Goal: Information Seeking & Learning: Understand process/instructions

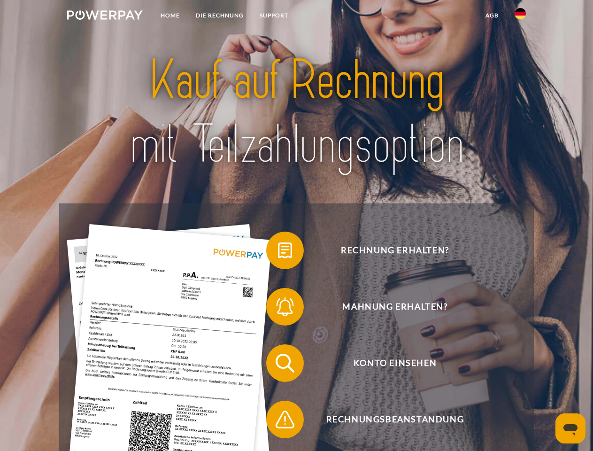
click at [105, 16] on img at bounding box center [105, 14] width 76 height 9
click at [520, 16] on img at bounding box center [520, 13] width 11 height 11
click at [491, 15] on link "agb" at bounding box center [491, 15] width 29 height 17
click at [278, 252] on span at bounding box center [270, 250] width 47 height 47
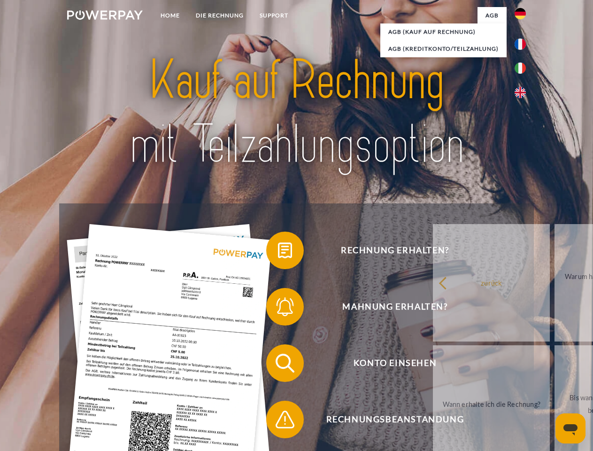
click at [278, 308] on span at bounding box center [270, 306] width 47 height 47
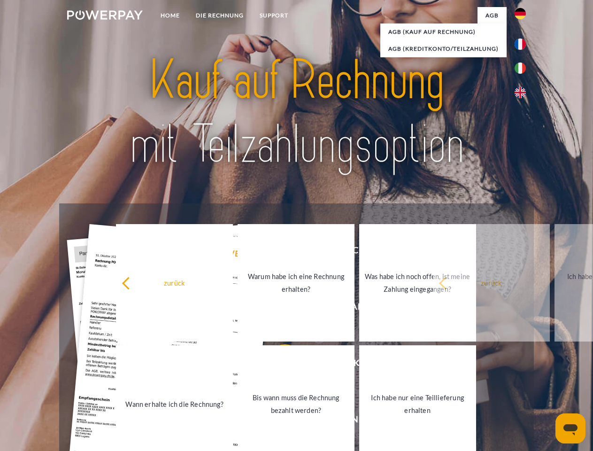
click at [278, 365] on link "Bis wann muss die Rechnung bezahlt werden?" at bounding box center [296, 403] width 117 height 117
click at [278, 421] on span at bounding box center [270, 419] width 47 height 47
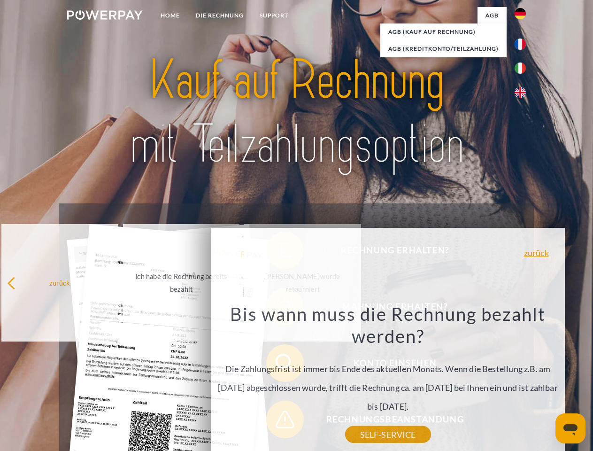
click at [570, 428] on icon "Messaging-Fenster öffnen" at bounding box center [570, 429] width 14 height 11
